Goal: Book appointment/travel/reservation

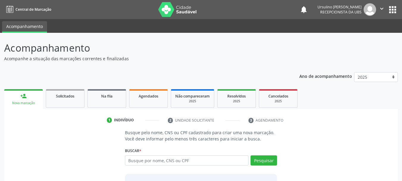
scroll to position [16, 0]
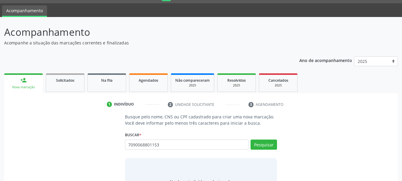
type input "7090068801153"
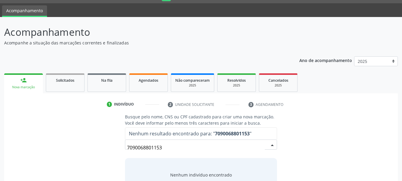
click at [163, 147] on input "7090068801153" at bounding box center [196, 147] width 138 height 12
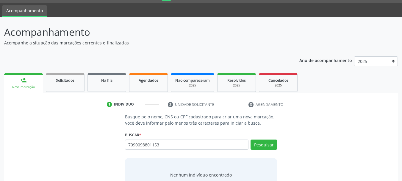
type input "7090098801153"
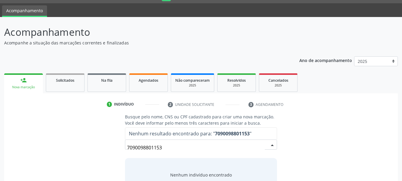
click at [176, 145] on input "7090098801153" at bounding box center [196, 147] width 138 height 12
click at [175, 145] on input "7090098801153" at bounding box center [196, 147] width 138 height 12
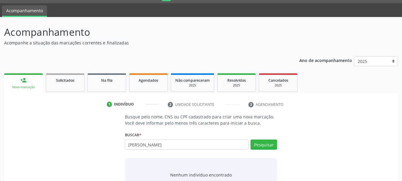
type input "[PERSON_NAME]"
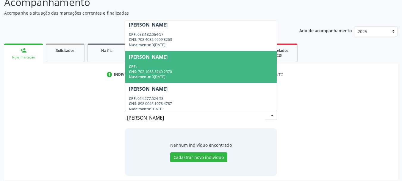
scroll to position [0, 0]
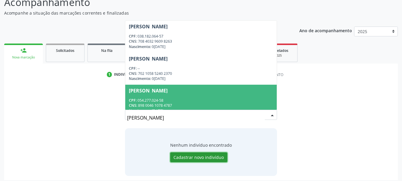
click at [196, 156] on button "Cadastrar novo indivíduo" at bounding box center [198, 157] width 57 height 10
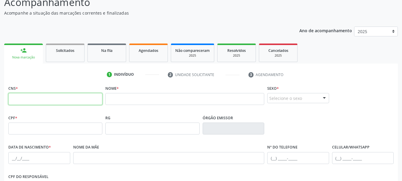
click at [40, 102] on input "text" at bounding box center [55, 99] width 94 height 12
type input "709 0068 8011 53"
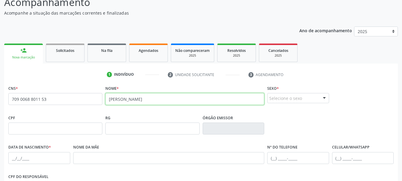
type input "[PERSON_NAME]"
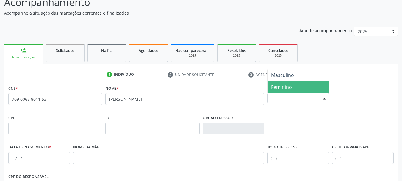
click at [287, 87] on span "Feminino" at bounding box center [281, 87] width 21 height 7
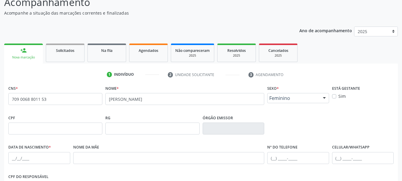
click at [8, 159] on div "Data de nascimento *" at bounding box center [39, 157] width 65 height 29
click at [18, 158] on input "text" at bounding box center [39, 158] width 62 height 12
type input "0[DATE]"
type input "n"
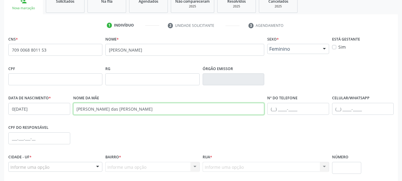
scroll to position [105, 0]
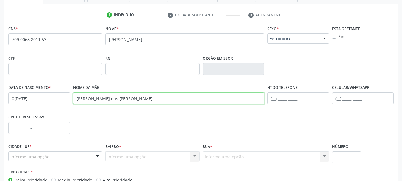
type input "[PERSON_NAME] das [PERSON_NAME]"
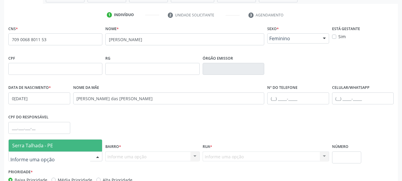
click at [46, 146] on span "Serra Talhada - PE" at bounding box center [32, 145] width 41 height 7
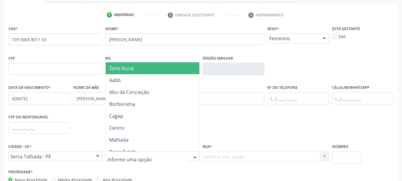
click at [130, 69] on span "Zona Rural" at bounding box center [121, 68] width 24 height 7
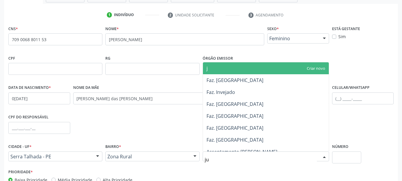
type input "jua"
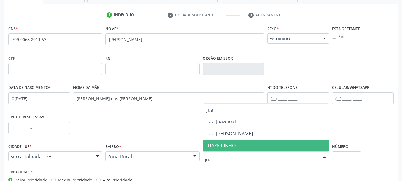
click at [230, 146] on span "JUAZEIRINHO" at bounding box center [221, 145] width 29 height 7
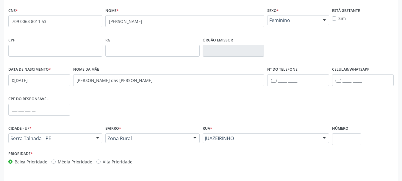
scroll to position [142, 0]
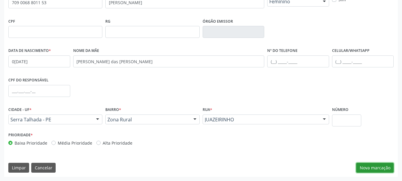
click at [368, 167] on button "Nova marcação" at bounding box center [376, 168] width 38 height 10
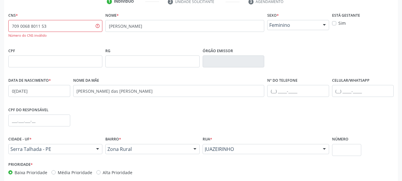
scroll to position [83, 0]
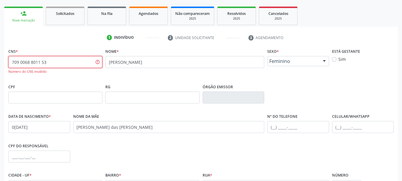
click at [48, 63] on input "709 0068 8011 53" at bounding box center [55, 62] width 94 height 12
type input "709 0068 8011 5312"
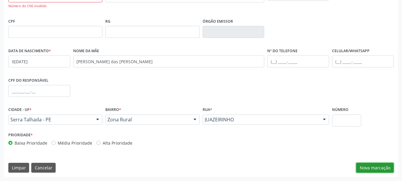
click at [368, 166] on button "Nova marcação" at bounding box center [376, 168] width 38 height 10
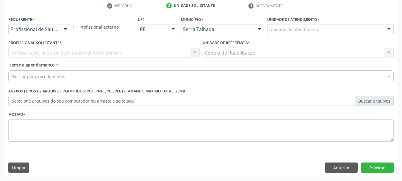
scroll to position [114, 0]
click at [30, 34] on div "Profissional de Saúde" at bounding box center [39, 29] width 62 height 10
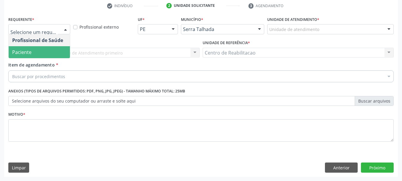
click at [33, 53] on span "Paciente" at bounding box center [39, 52] width 61 height 12
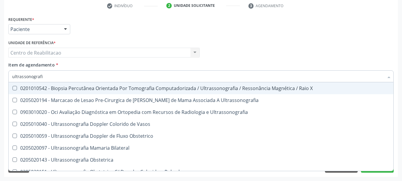
type input "ultrassonografia"
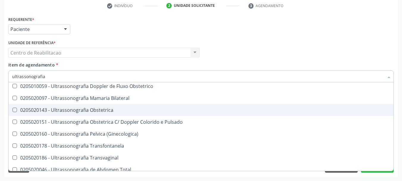
scroll to position [89, 0]
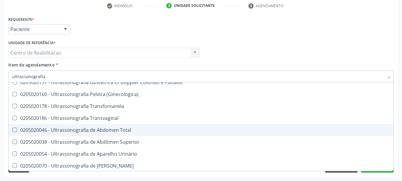
click at [134, 131] on div "0205020046 - Ultrassonografia de Abdomen Total" at bounding box center [201, 129] width 378 height 5
checkbox Total "true"
checkbox Ultrassonografia "true"
checkbox Total "false"
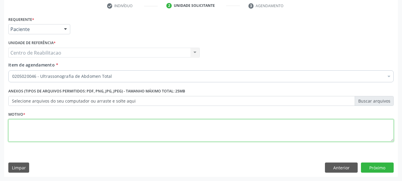
scroll to position [0, 0]
type textarea "."
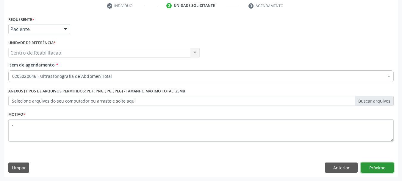
click button "Próximo" at bounding box center [377, 167] width 33 height 10
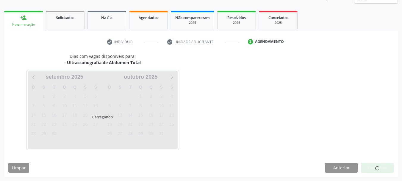
scroll to position [78, 0]
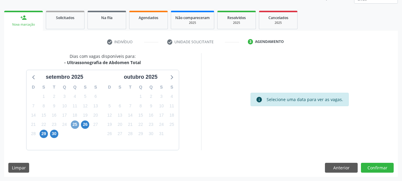
click at [72, 124] on span "25" at bounding box center [75, 124] width 8 height 8
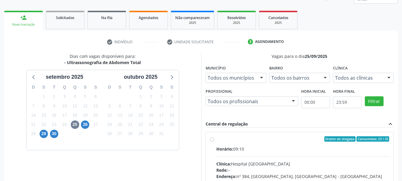
click at [249, 148] on div "Horário: 09:10" at bounding box center [303, 149] width 173 height 6
click at [214, 141] on input "Ordem de chegada Consumidos: 23 / 25 Horário: 09:10 Clínica: Hospital [GEOGRAPH…" at bounding box center [212, 138] width 4 height 5
radio input "true"
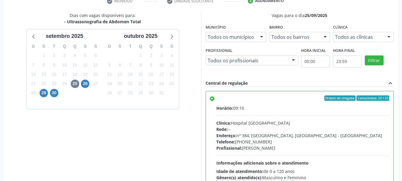
scroll to position [175, 0]
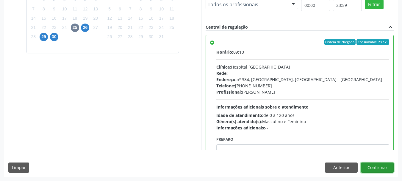
click at [381, 169] on button "Confirmar" at bounding box center [377, 167] width 33 height 10
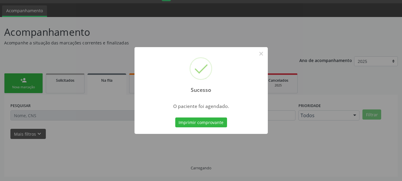
scroll to position [16, 0]
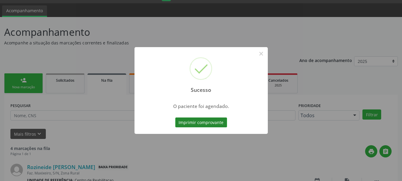
click at [208, 123] on button "Imprimir comprovante" at bounding box center [201, 122] width 52 height 10
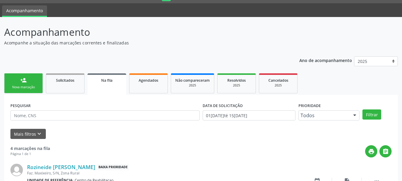
click at [24, 80] on div "person_add" at bounding box center [23, 80] width 7 height 7
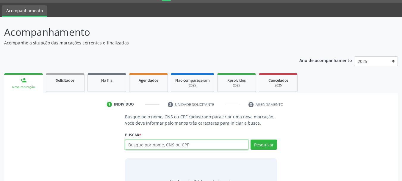
click at [167, 146] on input "text" at bounding box center [187, 144] width 124 height 10
paste input "709 0068 8011 5312"
type input "709 0068 8011 5312"
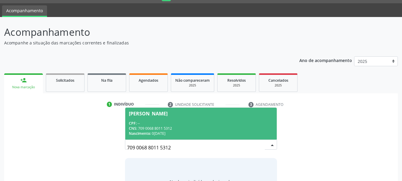
click at [196, 117] on span "[PERSON_NAME] CPF: -- CNS: 709 0068 8011 5312 Nascimento: 07[DATE]" at bounding box center [201, 124] width 152 height 32
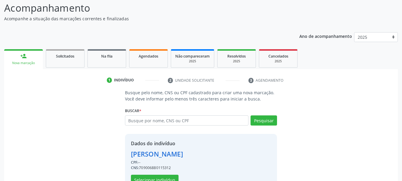
scroll to position [58, 0]
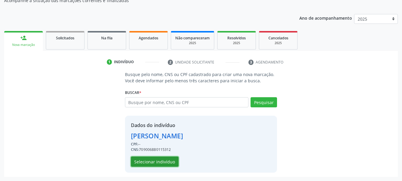
click at [152, 161] on button "Selecionar indivíduo" at bounding box center [155, 161] width 48 height 10
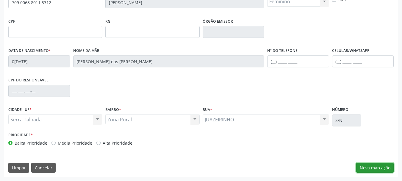
click at [372, 169] on button "Nova marcação" at bounding box center [376, 168] width 38 height 10
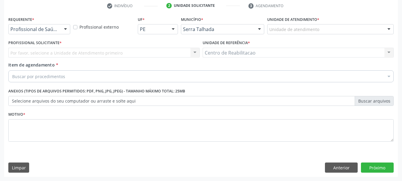
scroll to position [114, 0]
click at [61, 30] on div at bounding box center [65, 29] width 9 height 10
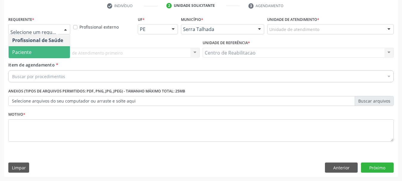
click at [44, 51] on span "Paciente" at bounding box center [39, 52] width 61 height 12
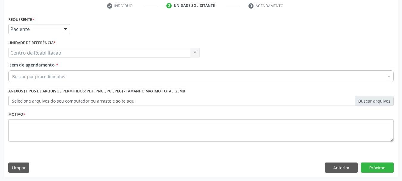
click at [54, 80] on div "Buscar por procedimentos" at bounding box center [201, 76] width 386 height 12
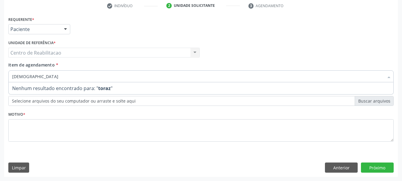
type input "torax"
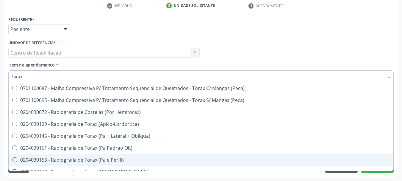
click at [116, 160] on div "0204030153 - Radiografia de Torax (Pa e Perfil)" at bounding box center [201, 159] width 378 height 5
checkbox Perfil\) "true"
checkbox \(Peca\) "true"
checkbox Perfil\) "false"
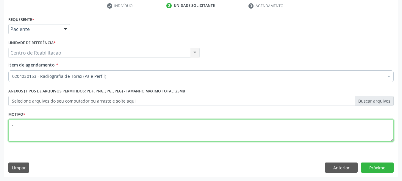
type textarea "."
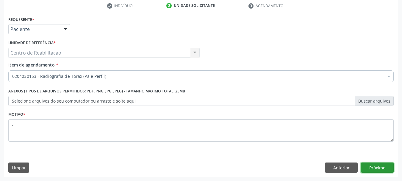
click button "Próximo" at bounding box center [377, 167] width 33 height 10
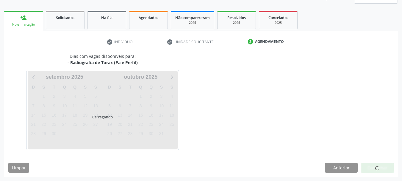
scroll to position [78, 0]
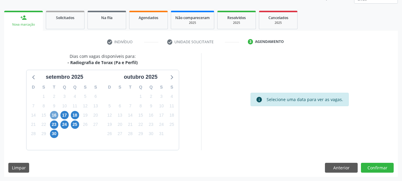
click at [54, 114] on span "16" at bounding box center [54, 115] width 8 height 8
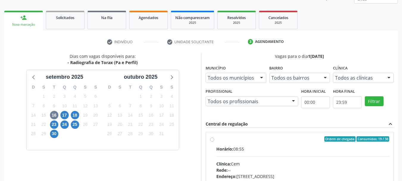
click at [251, 145] on label "Ordem de chegada Consumidos: 19 / 38 Horário: 08:55 Clínica: Cem Rede: -- Ender…" at bounding box center [303, 181] width 173 height 91
click at [214, 141] on input "Ordem de chegada Consumidos: 19 / 38 Horário: 08:55 Clínica: Cem Rede: -- Ender…" at bounding box center [212, 138] width 4 height 5
radio input "true"
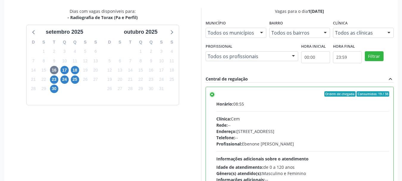
scroll to position [175, 0]
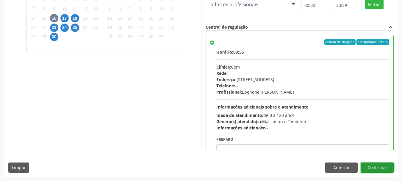
click at [382, 169] on button "Confirmar" at bounding box center [377, 167] width 33 height 10
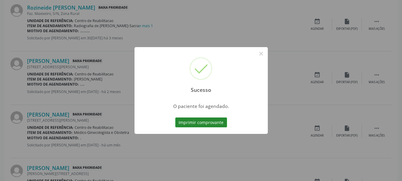
scroll to position [16, 0]
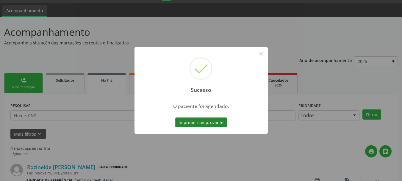
click at [204, 123] on button "Imprimir comprovante" at bounding box center [201, 122] width 52 height 10
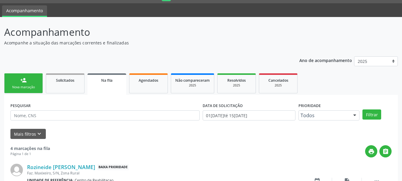
click at [4, 80] on link "person_add Nova marcação" at bounding box center [23, 83] width 39 height 20
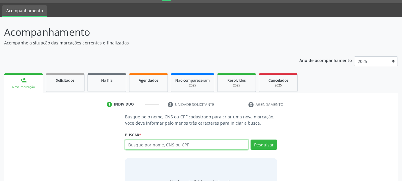
click at [155, 146] on input "text" at bounding box center [187, 144] width 124 height 10
paste input "709 0068 8011 5312"
type input "709 0068 8011 5312"
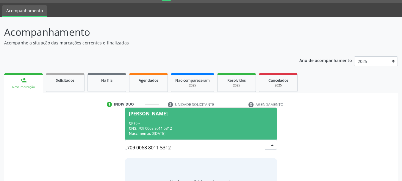
click at [166, 113] on div "[PERSON_NAME]" at bounding box center [148, 113] width 39 height 5
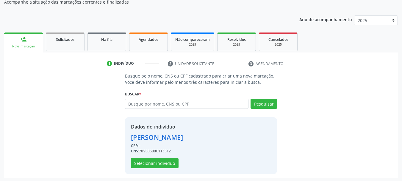
scroll to position [58, 0]
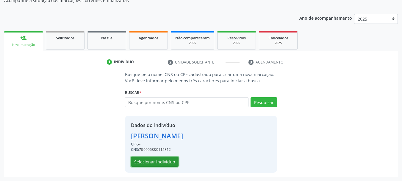
click at [153, 159] on button "Selecionar indivíduo" at bounding box center [155, 161] width 48 height 10
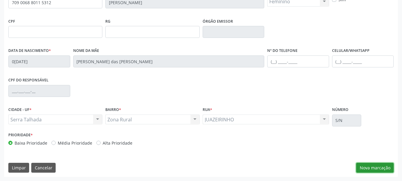
click at [383, 169] on button "Nova marcação" at bounding box center [376, 168] width 38 height 10
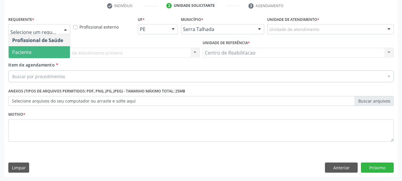
click at [43, 53] on span "Paciente" at bounding box center [39, 52] width 61 height 12
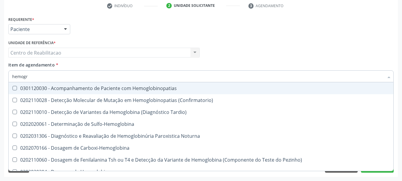
type input "hemogra"
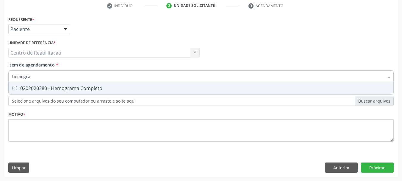
click at [76, 89] on div "0202020380 - Hemograma Completo" at bounding box center [201, 88] width 378 height 5
checkbox Completo "true"
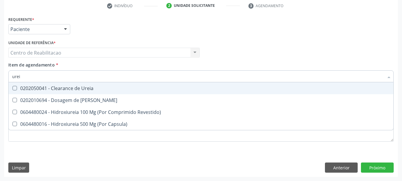
type input "ureia"
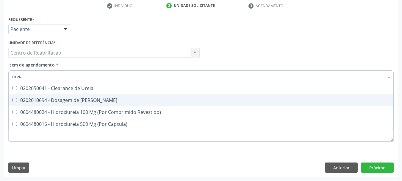
click at [82, 102] on div "0202010694 - Dosagem de [PERSON_NAME]" at bounding box center [201, 100] width 378 height 5
checkbox Ureia "true"
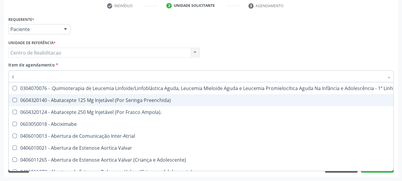
type input "cr"
checkbox Preenchida\) "false"
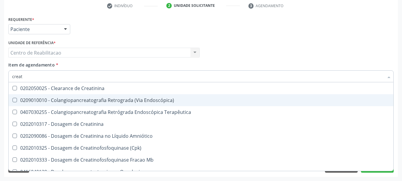
type input "creati"
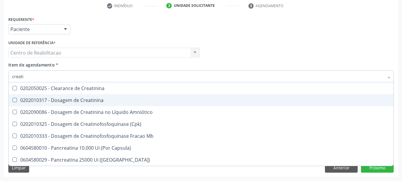
click at [82, 102] on div "0202010317 - Dosagem de Creatinina" at bounding box center [201, 100] width 378 height 5
checkbox Creatinina "true"
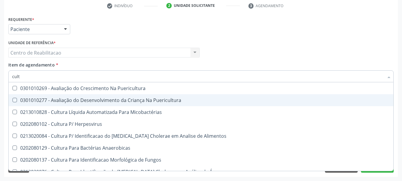
type input "cultu"
checkbox Puericultura "false"
type input "cultur"
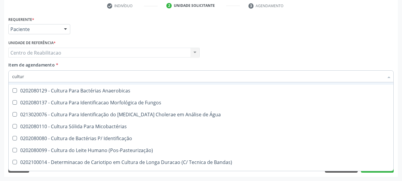
scroll to position [60, 0]
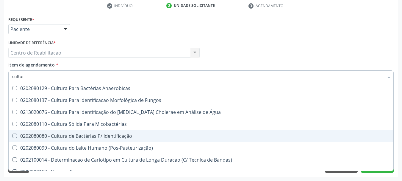
click at [123, 138] on div "0202080080 - Cultura de Bactérias P/ Identificação" at bounding box center [201, 135] width 378 height 5
checkbox Identificação "true"
type input "a"
checkbox Identificação "false"
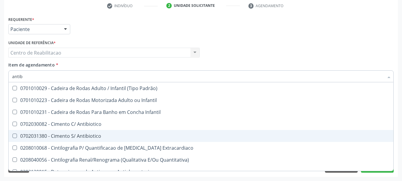
scroll to position [0, 0]
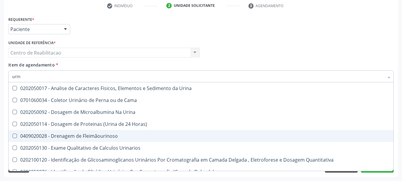
type input "urina"
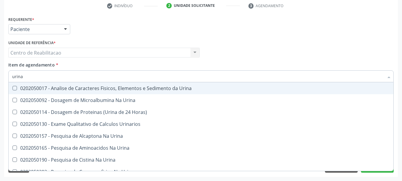
click at [122, 83] on span "0202050017 - Analise de Caracteres Fisicos, Elementos e Sedimento da Urina" at bounding box center [201, 88] width 385 height 12
checkbox Urina "true"
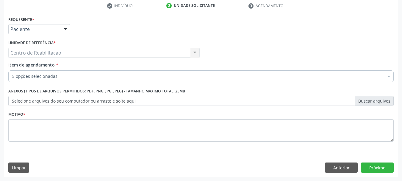
checkbox Completo "true"
checkbox Ureia "true"
checkbox Creatinina "true"
checkbox Identificação "true"
checkbox Urina "true"
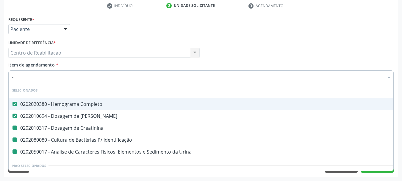
type input "an"
checkbox Creatinina "false"
checkbox Identificação "false"
checkbox Urina "false"
type input "ant"
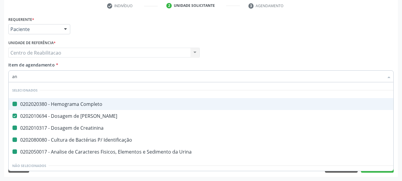
checkbox Completo "false"
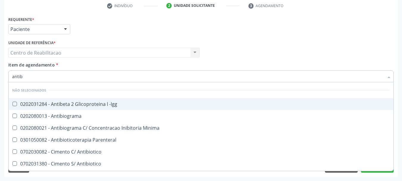
type input "antibi"
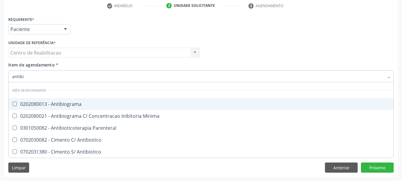
click at [74, 103] on div "0202080013 - Antibiograma" at bounding box center [201, 104] width 378 height 5
checkbox Antibiograma "true"
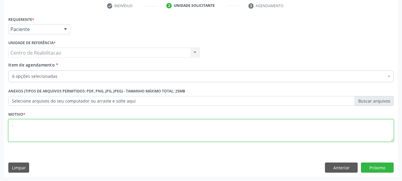
type textarea "."
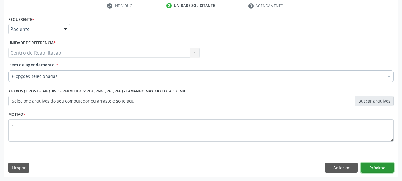
click button "Próximo" at bounding box center [377, 167] width 33 height 10
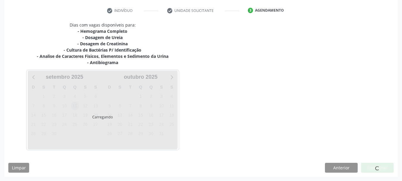
scroll to position [110, 0]
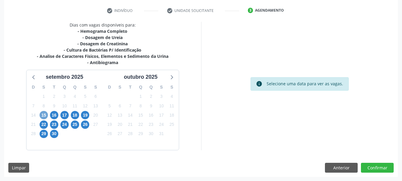
click at [42, 116] on span "15" at bounding box center [44, 115] width 8 height 8
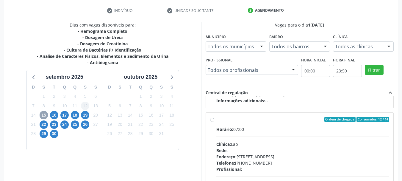
scroll to position [94, 0]
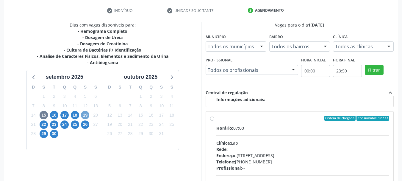
click at [84, 116] on span "19" at bounding box center [85, 115] width 8 height 8
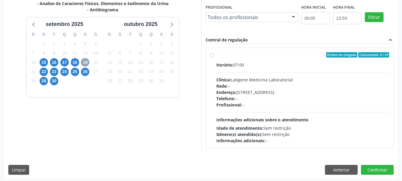
scroll to position [164, 0]
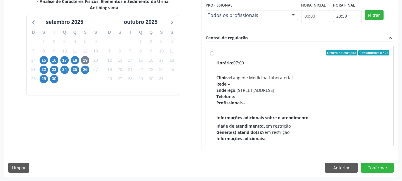
click at [49, 69] on div "22" at bounding box center [44, 69] width 10 height 9
click at [46, 69] on span "22" at bounding box center [44, 70] width 8 height 8
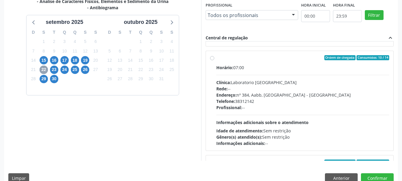
scroll to position [89, 0]
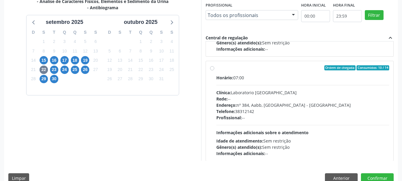
click at [237, 83] on div "Horário: 07:00 Clínica: Laboratorio [GEOGRAPHIC_DATA] Rede: -- Endereço: [STREE…" at bounding box center [303, 115] width 173 height 82
click at [214, 71] on input "Ordem de chegada Consumidos: 10 / 14 Horário: 07:00 Clínica: Laboratorio [GEOGR…" at bounding box center [212, 67] width 4 height 5
radio input "true"
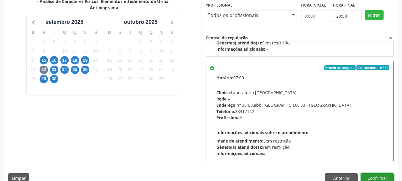
click at [382, 176] on button "Confirmar" at bounding box center [377, 178] width 33 height 10
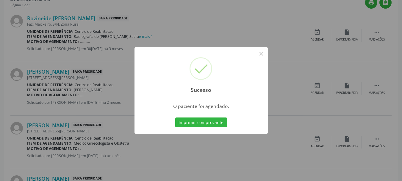
scroll to position [16, 0]
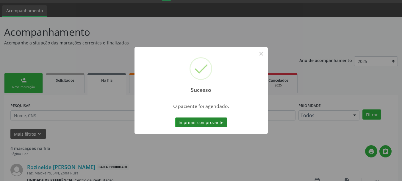
click at [196, 124] on button "Imprimir comprovante" at bounding box center [201, 122] width 52 height 10
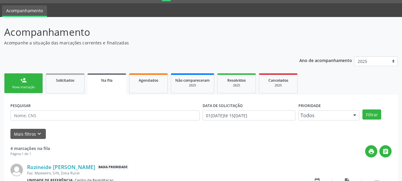
click at [17, 84] on link "person_add Nova marcação" at bounding box center [23, 83] width 39 height 20
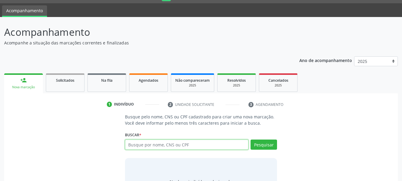
click at [179, 145] on input "text" at bounding box center [187, 144] width 124 height 10
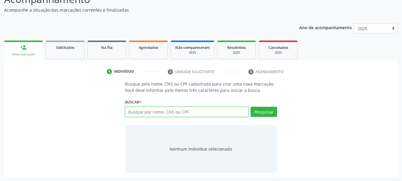
scroll to position [49, 0]
